Goal: Transaction & Acquisition: Purchase product/service

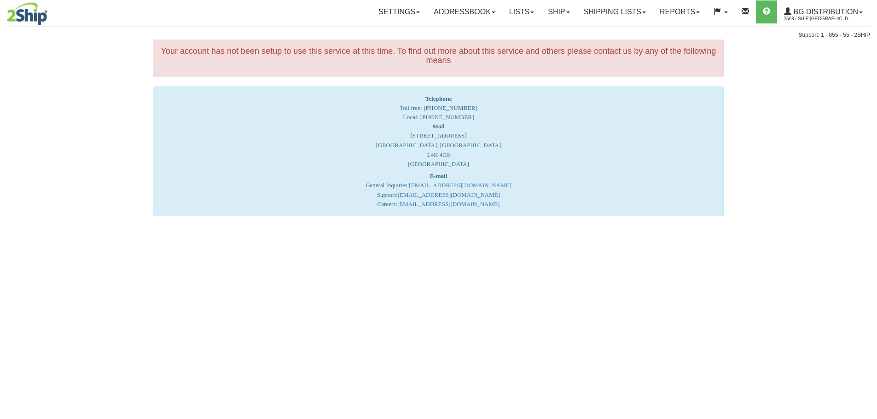
click at [554, 11] on link "Ship" at bounding box center [558, 11] width 35 height 23
click at [549, 28] on link "Ship Screen" at bounding box center [539, 32] width 73 height 12
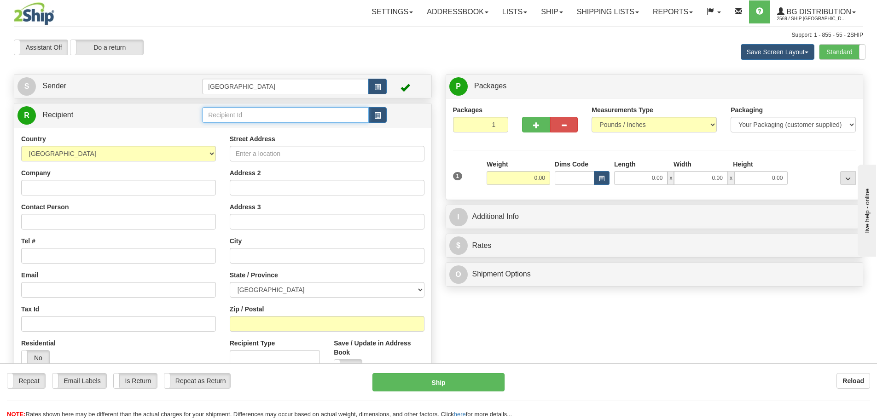
click at [215, 113] on input "text" at bounding box center [285, 115] width 167 height 16
click at [217, 129] on div "80043" at bounding box center [284, 129] width 158 height 10
type input "80043"
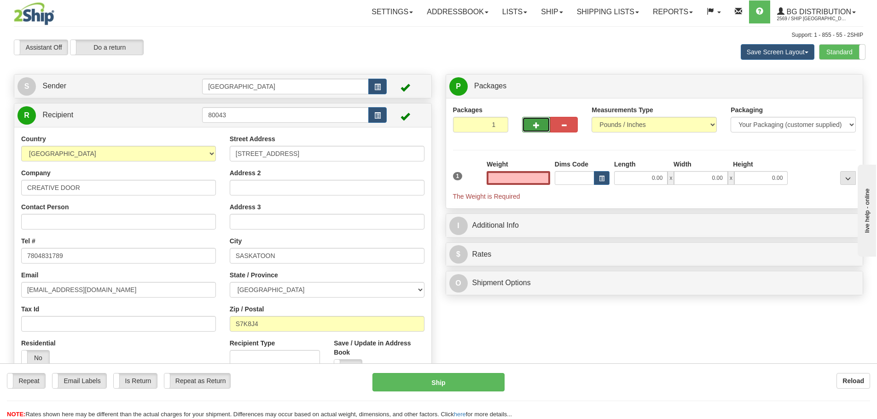
type input "0.00"
click at [536, 122] on span "button" at bounding box center [536, 125] width 6 height 6
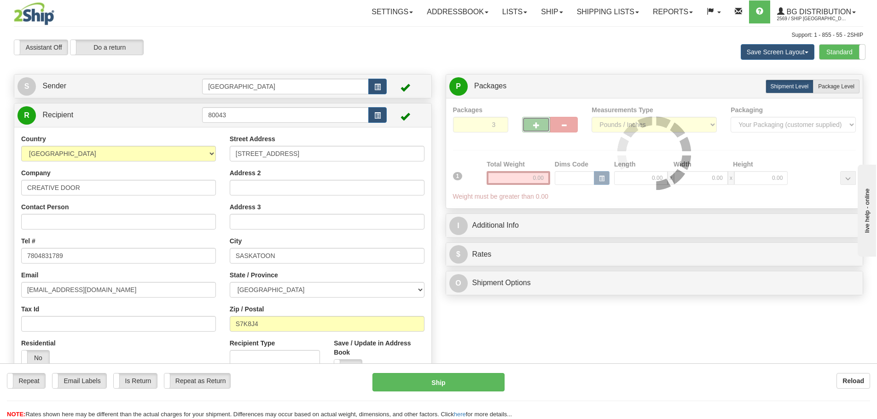
click at [536, 122] on span "button" at bounding box center [536, 125] width 6 height 6
click at [536, 122] on div "Packages 4 1 Measurements Type" at bounding box center [654, 153] width 403 height 96
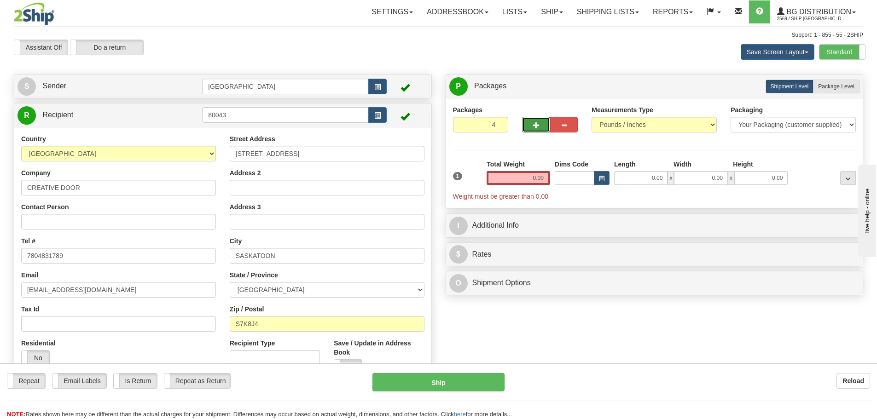
click at [536, 122] on span "button" at bounding box center [536, 125] width 6 height 6
type input "5"
click at [839, 86] on span "Package Level" at bounding box center [836, 86] width 36 height 6
radio input "true"
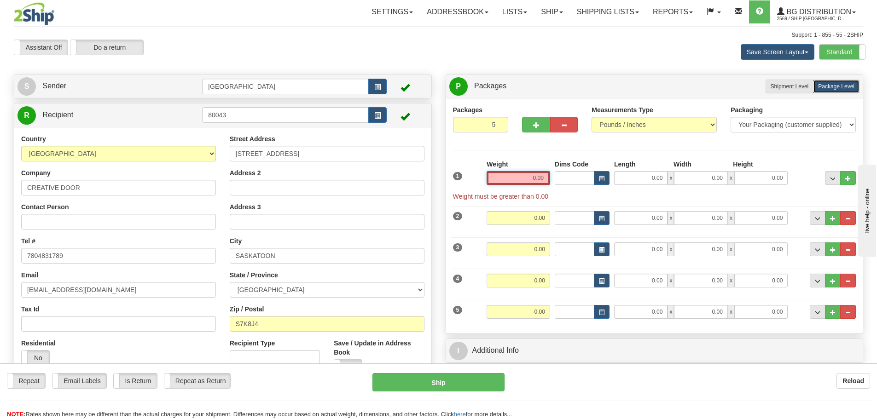
click at [543, 175] on input "0.00" at bounding box center [518, 178] width 64 height 14
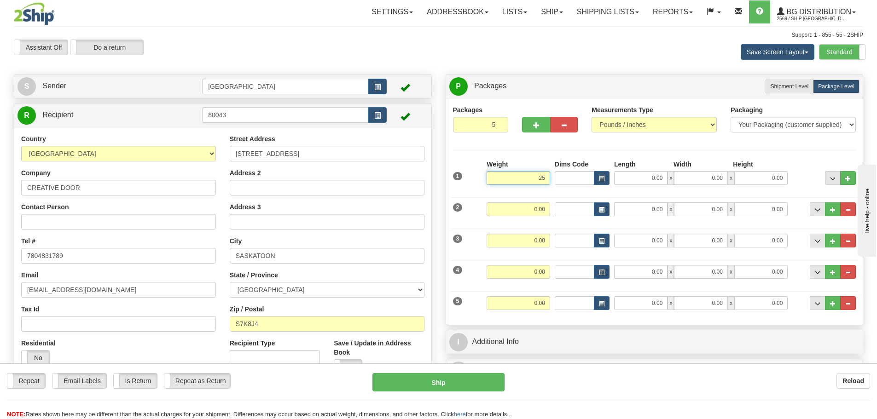
type input "25.00"
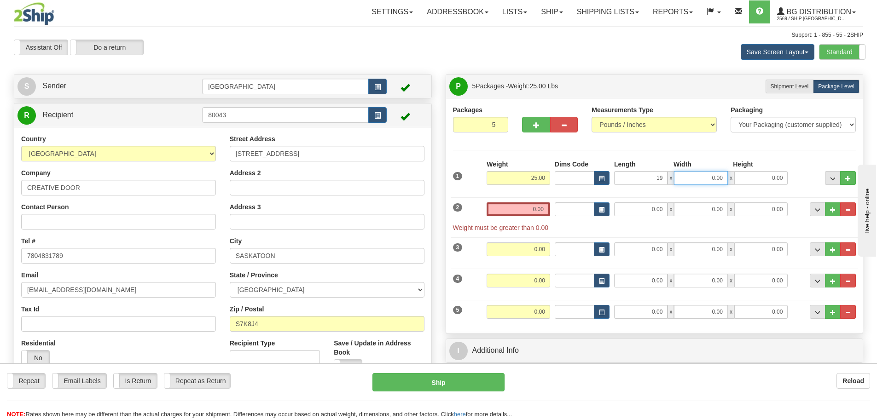
type input "19.00"
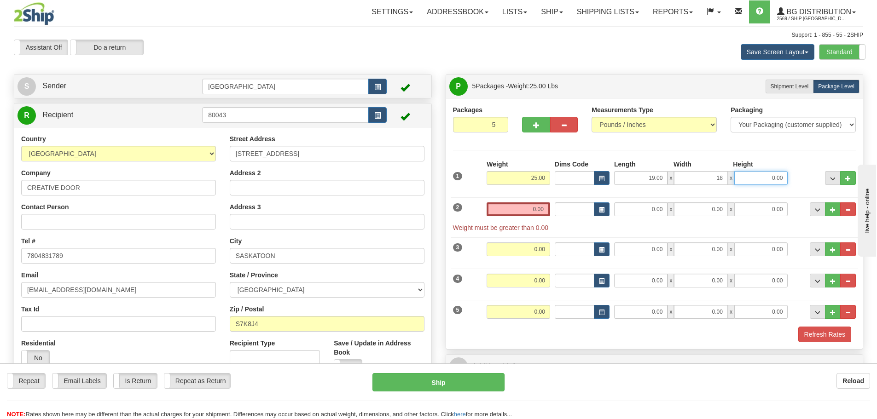
type input "18.00"
type input "14.00"
click at [545, 210] on input "0.00" at bounding box center [518, 209] width 64 height 14
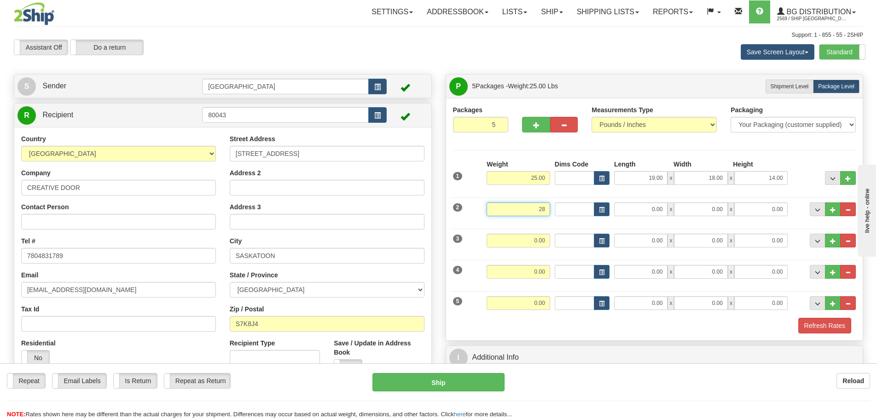
type input "28.00"
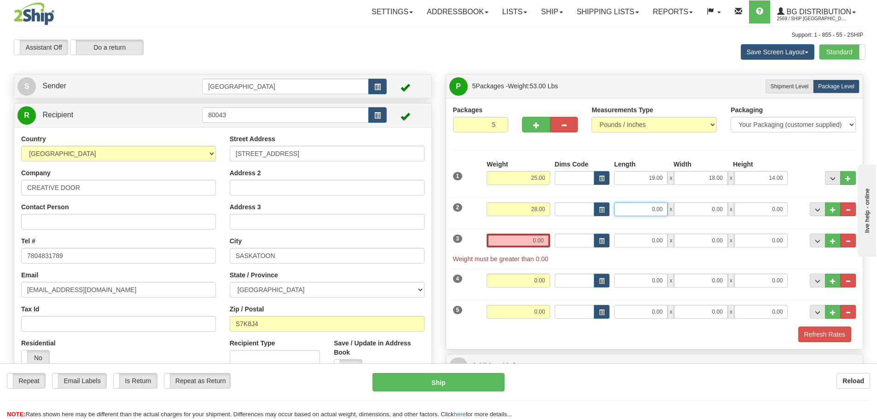
click at [652, 211] on input "0.00" at bounding box center [640, 209] width 53 height 14
type input "40.00"
type input "11.00"
type input "12.00"
click at [546, 239] on input "0.00" at bounding box center [518, 241] width 64 height 14
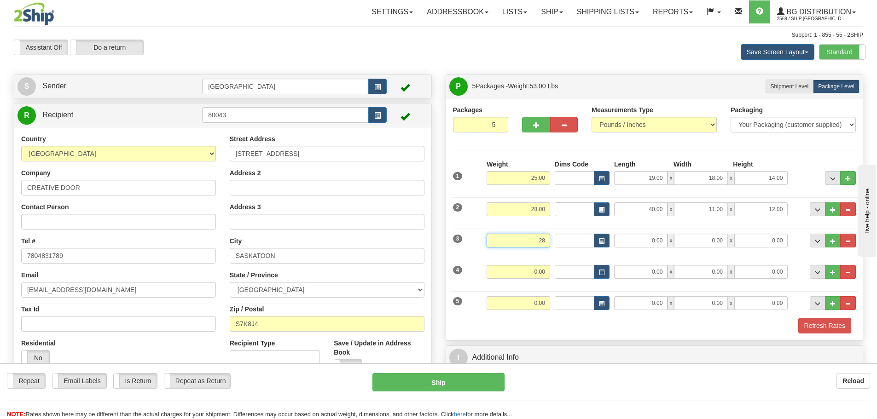
type input "28.00"
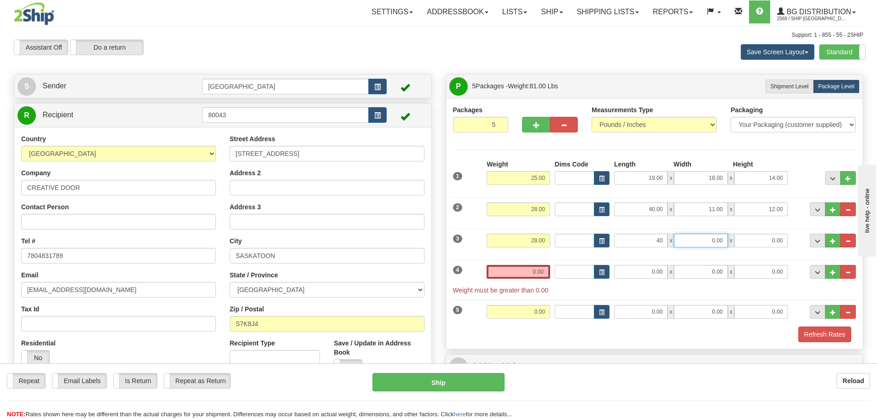
type input "40.00"
type input "11.00"
type input "12.00"
click at [542, 271] on input "0.00" at bounding box center [518, 272] width 64 height 14
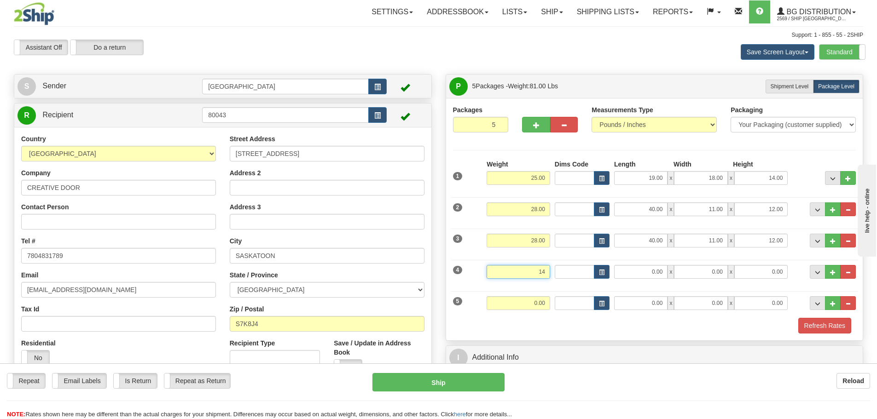
type input "14.00"
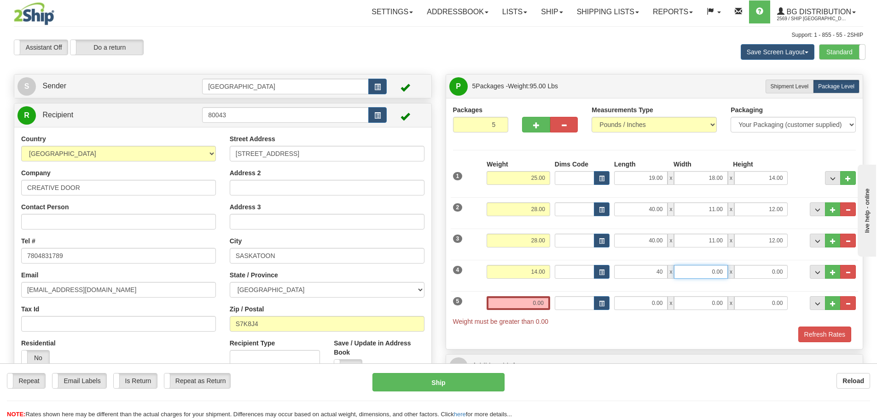
type input "40.00"
type input "11.00"
type input "6.00"
click at [543, 303] on input "0.00" at bounding box center [518, 303] width 64 height 14
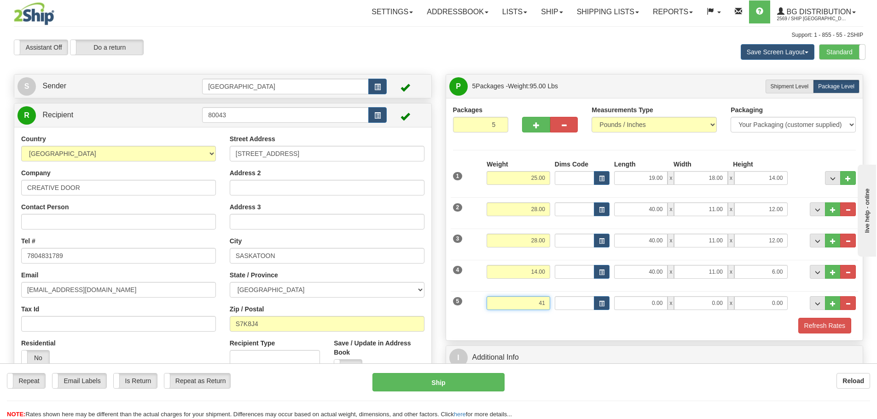
type input "41.00"
type input "97.00"
type input "7.00"
type input "4.00"
click at [812, 326] on button "Refresh Rates" at bounding box center [824, 326] width 53 height 16
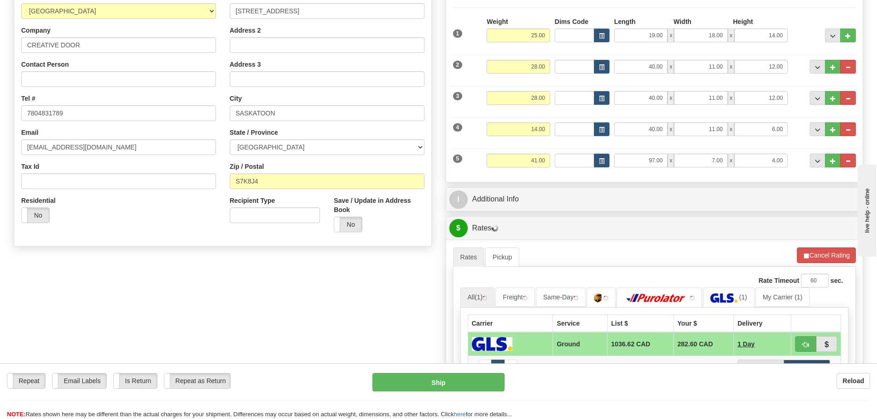
scroll to position [184, 0]
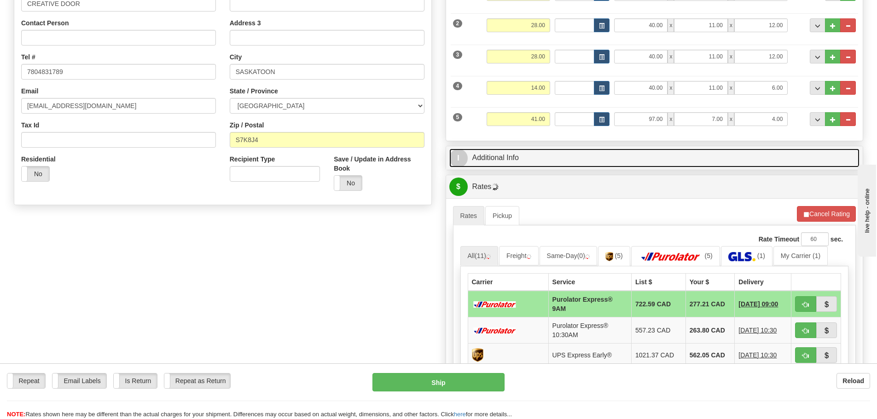
click at [620, 161] on link "I Additional Info" at bounding box center [654, 158] width 410 height 19
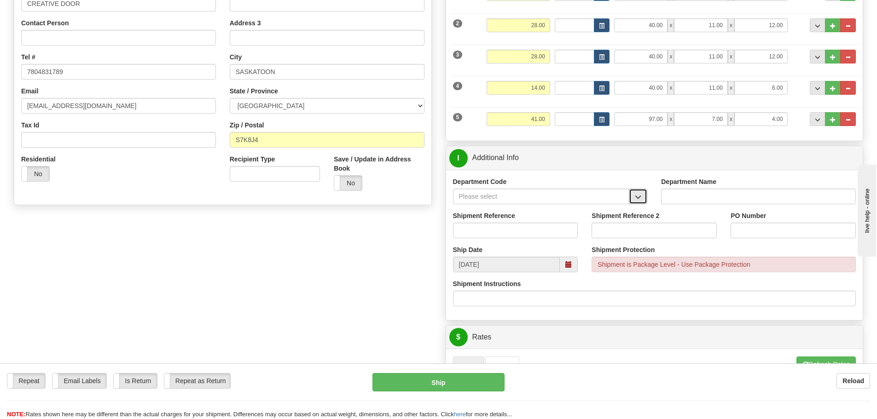
click at [635, 198] on span "button" at bounding box center [638, 197] width 6 height 6
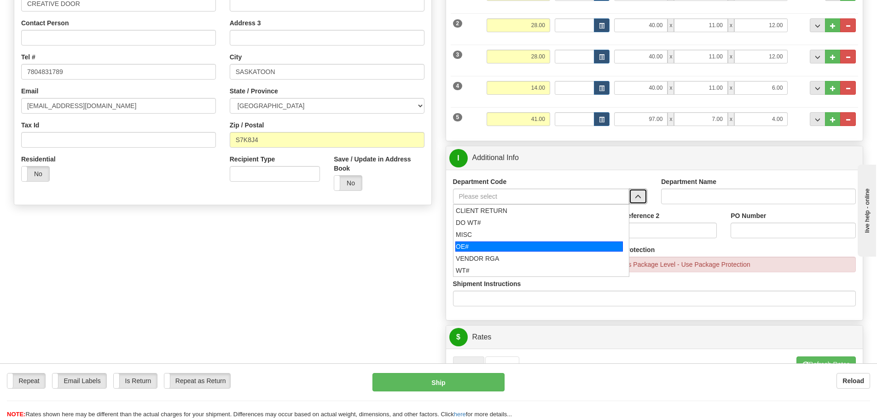
click at [479, 249] on div "OE#" at bounding box center [538, 247] width 167 height 10
type input "OE#"
type input "ORDERS"
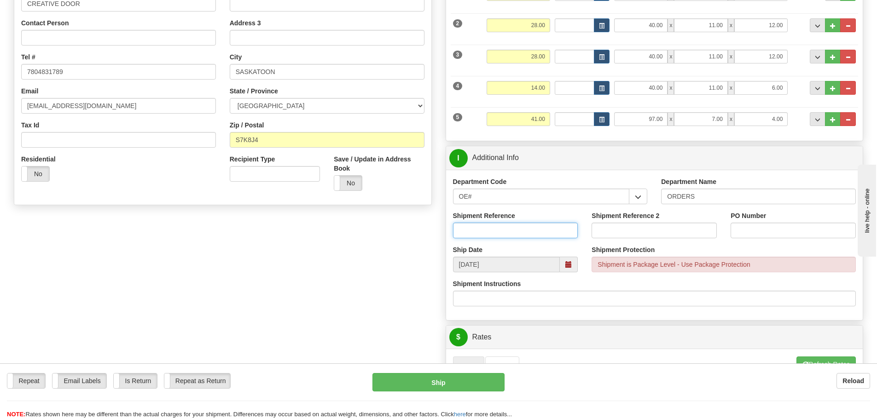
click at [508, 233] on input "Shipment Reference" at bounding box center [515, 231] width 125 height 16
type input "90040973-00 90039527-00"
click at [735, 231] on input "PO Number" at bounding box center [792, 231] width 125 height 16
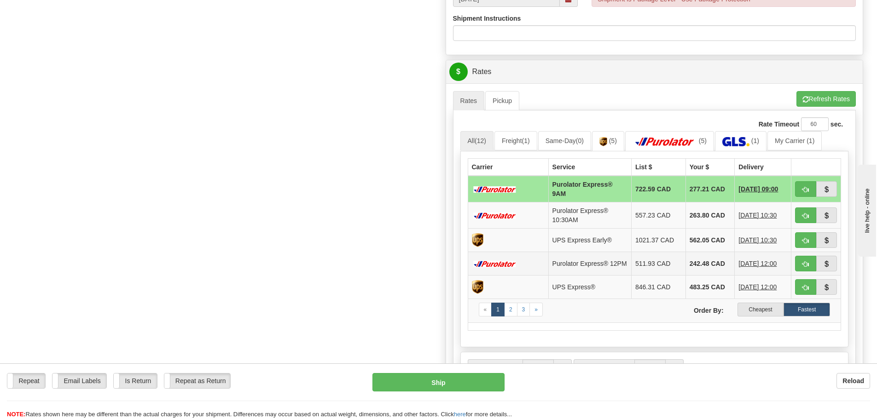
scroll to position [460, 0]
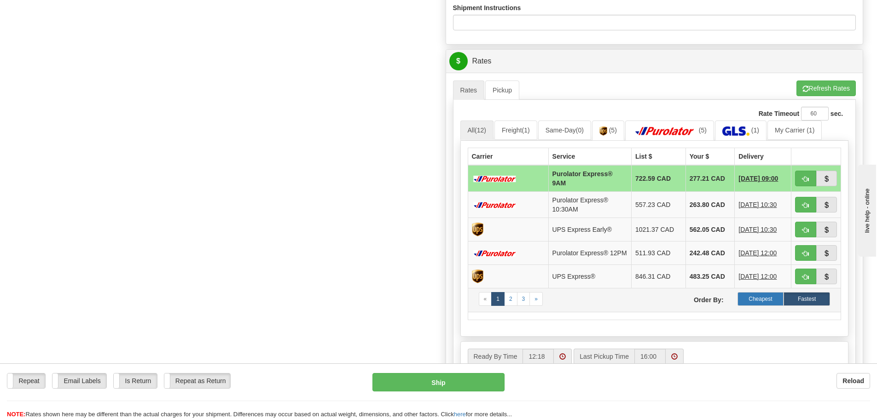
type input "SP41299 / SP40825"
click at [753, 299] on label "Cheapest" at bounding box center [760, 299] width 46 height 14
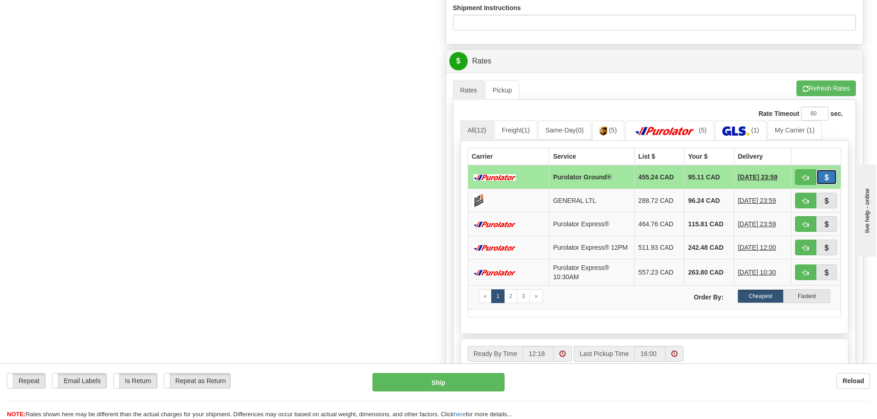
click at [830, 174] on button "button" at bounding box center [826, 177] width 21 height 16
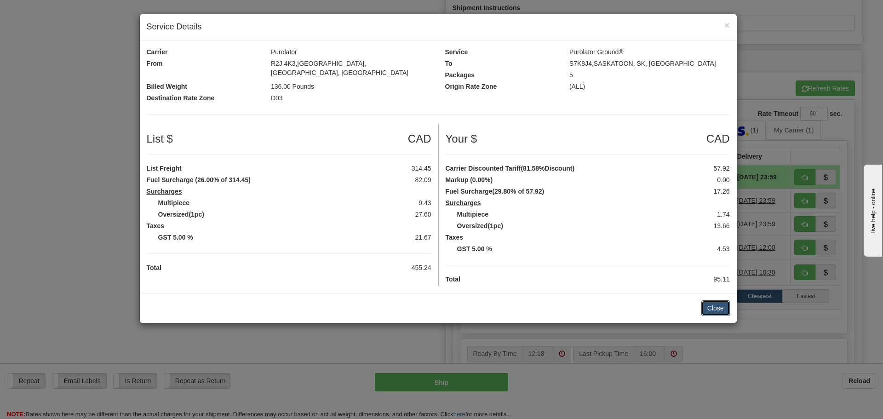
click at [711, 300] on button "Close" at bounding box center [716, 308] width 29 height 16
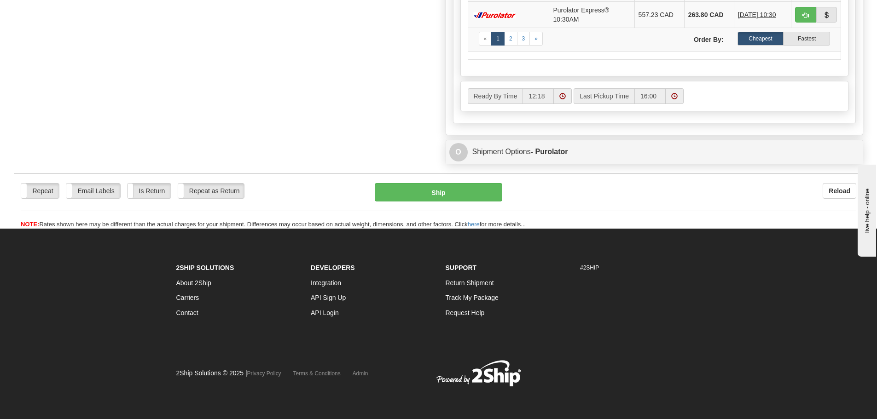
scroll to position [721, 0]
click at [440, 194] on button "Ship" at bounding box center [438, 192] width 127 height 18
type input "260"
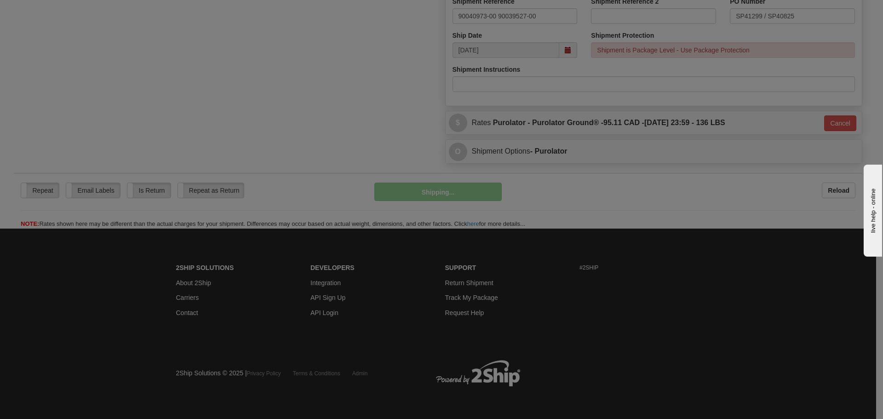
scroll to position [399, 0]
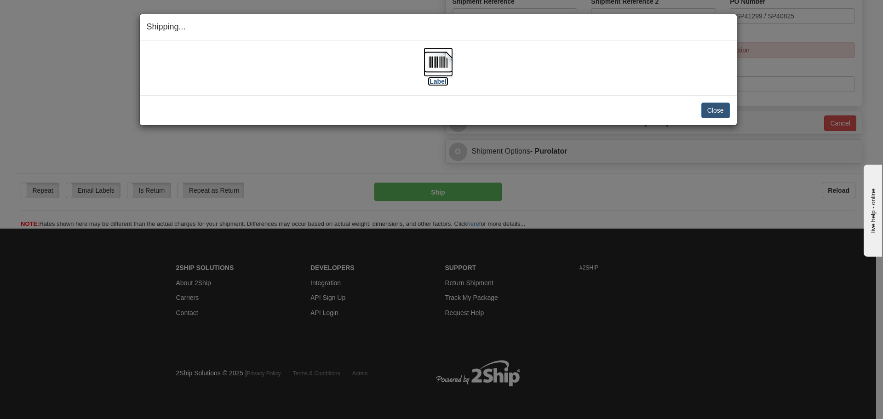
click at [440, 84] on label "[Label]" at bounding box center [438, 81] width 21 height 9
